Goal: Entertainment & Leisure: Consume media (video, audio)

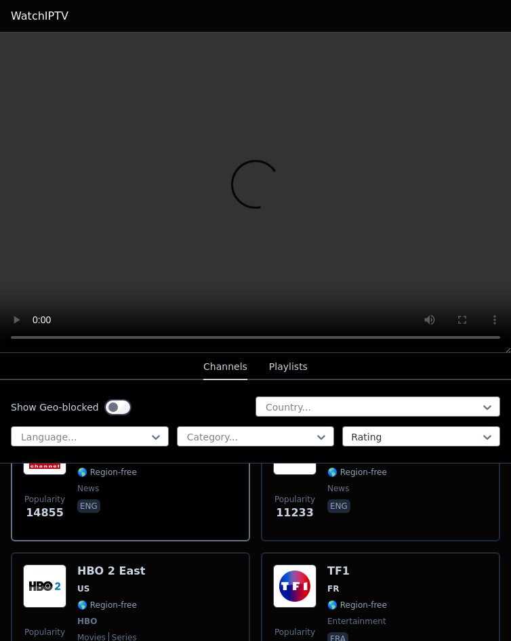
scroll to position [136, 0]
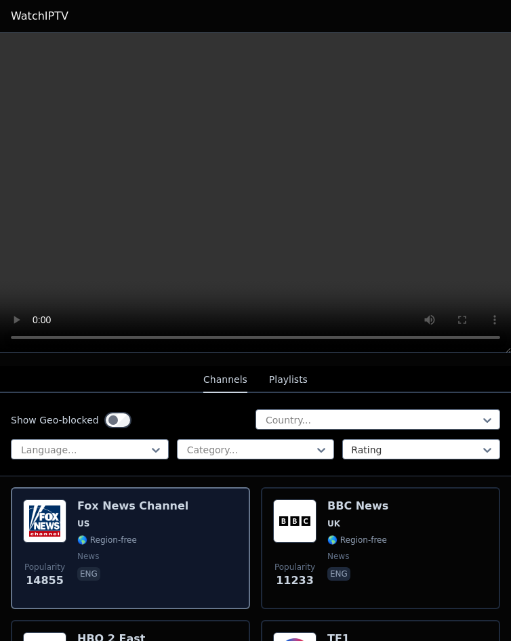
click at [120, 518] on div "Fox News Channel US 🌎 Region-free news eng" at bounding box center [132, 548] width 111 height 98
click at [121, 518] on span "US" at bounding box center [132, 523] width 111 height 11
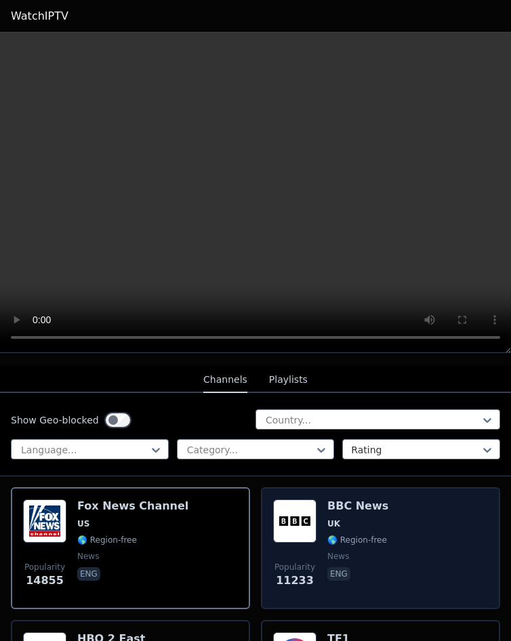
click at [351, 506] on div "BBC News UK 🌎 Region-free news eng" at bounding box center [357, 548] width 61 height 98
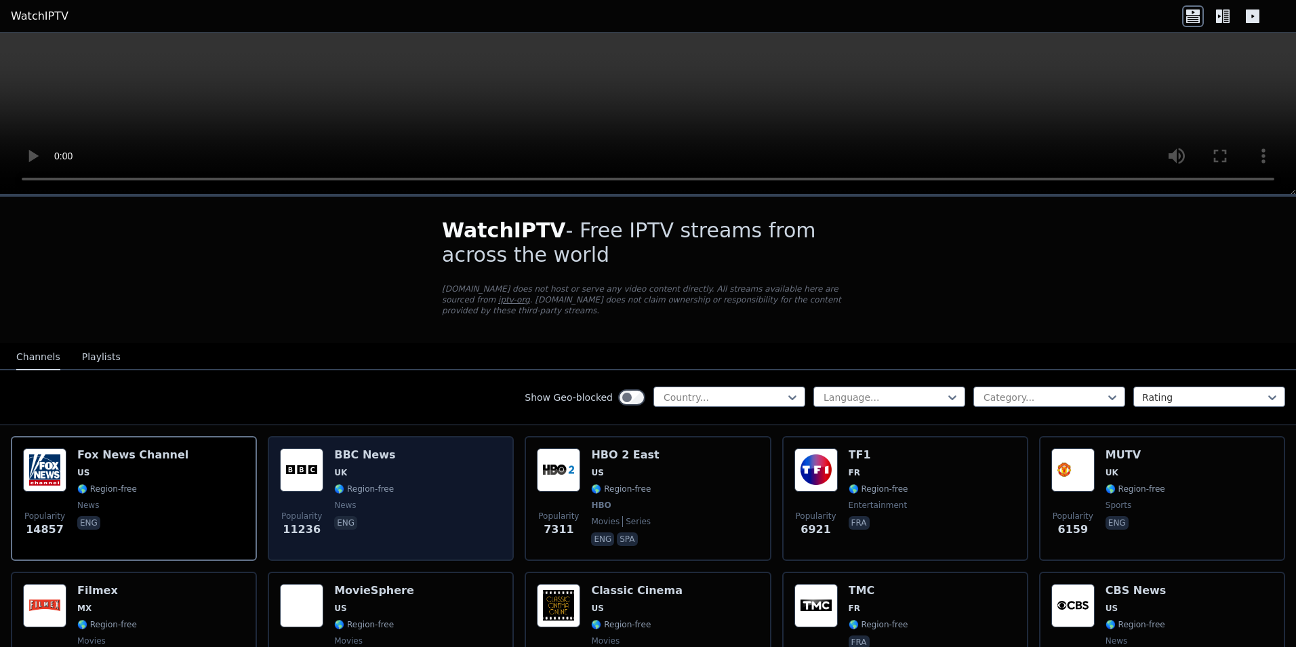
click at [350, 485] on div "BBC News UK 🌎 Region-free news eng" at bounding box center [364, 498] width 61 height 100
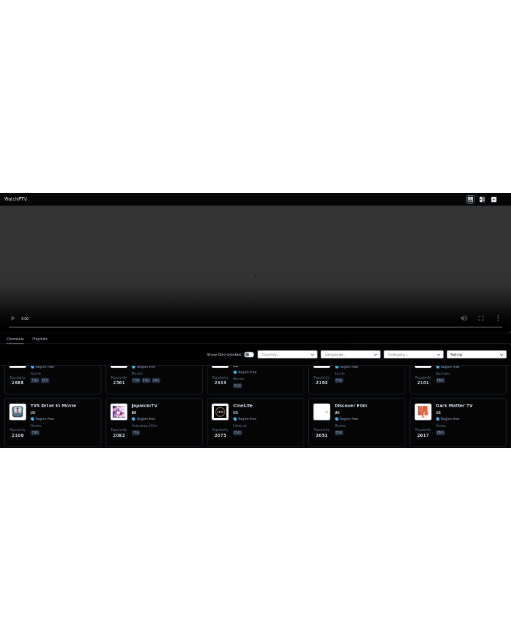
scroll to position [678, 0]
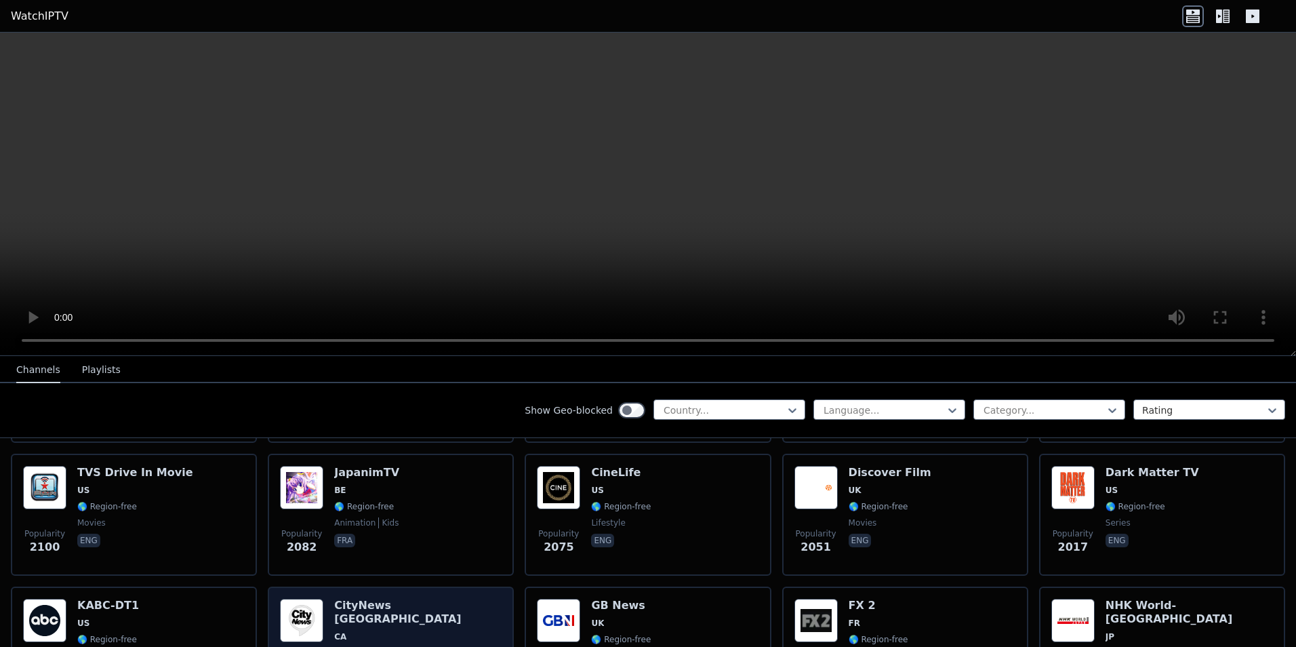
click at [349, 600] on h6 "CityNews [GEOGRAPHIC_DATA]" at bounding box center [417, 611] width 167 height 27
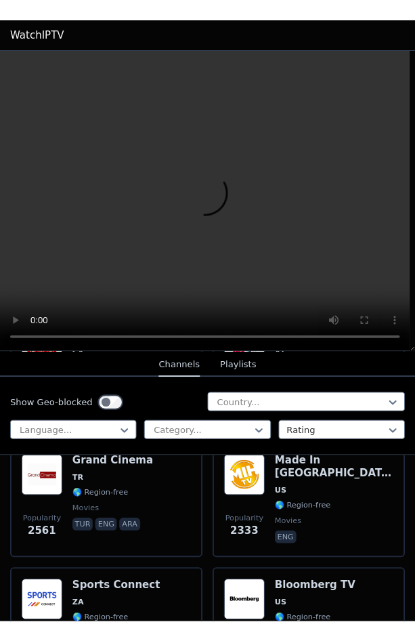
scroll to position [2368, 0]
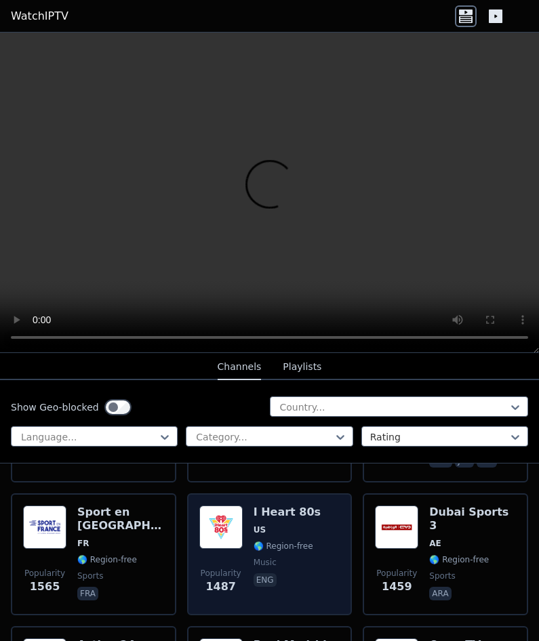
scroll to position [1627, 0]
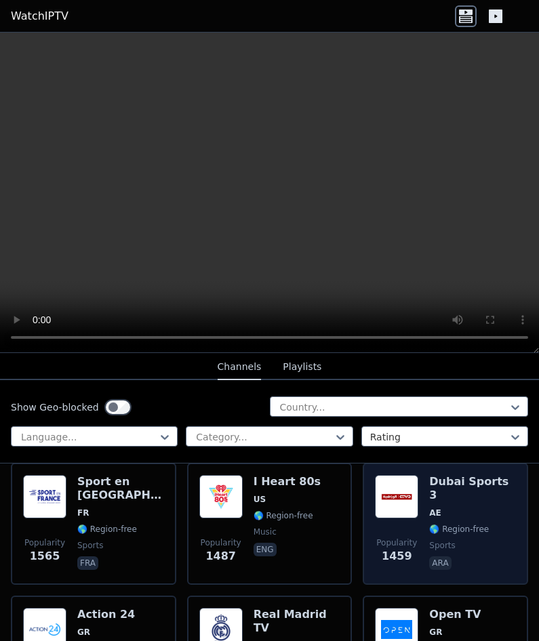
click at [464, 508] on span "AE" at bounding box center [472, 513] width 87 height 11
